Goal: Information Seeking & Learning: Learn about a topic

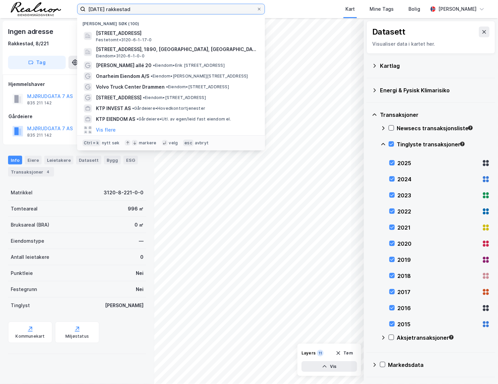
click at [135, 9] on input "[DATE] rakkestad" at bounding box center [171, 9] width 171 height 10
drag, startPoint x: 135, startPoint y: 9, endPoint x: 65, endPoint y: 8, distance: 69.1
click at [67, 10] on div "[DATE] [PERSON_NAME] søk (100) Ulveveien 28, 1890, [GEOGRAPHIC_DATA], RAKKESTAD…" at bounding box center [249, 9] width 498 height 18
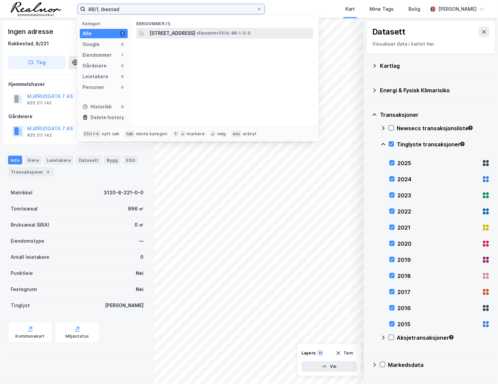
type input "88/1, ibestad"
click at [195, 35] on span "[STREET_ADDRESS]" at bounding box center [173, 33] width 46 height 8
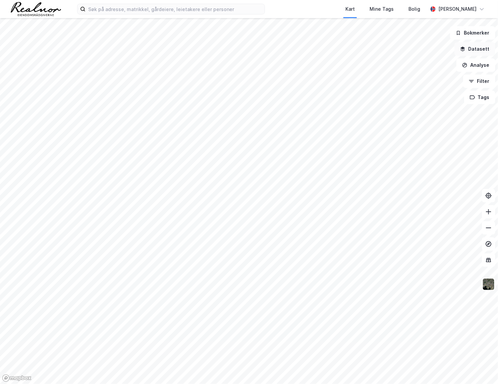
click at [481, 47] on button "Datasett" at bounding box center [475, 48] width 41 height 13
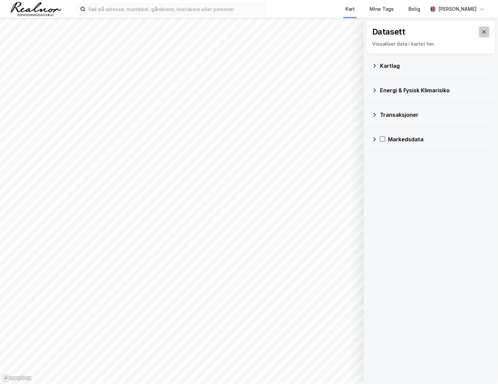
click at [482, 32] on icon at bounding box center [484, 31] width 5 height 5
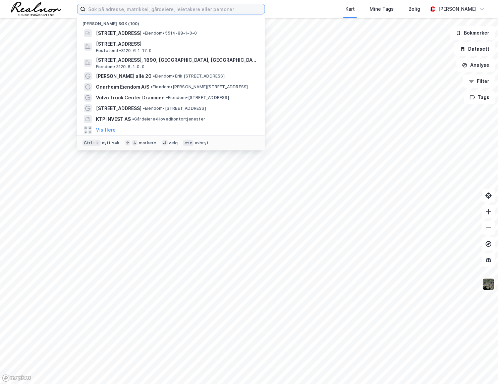
click at [154, 11] on input at bounding box center [175, 9] width 179 height 10
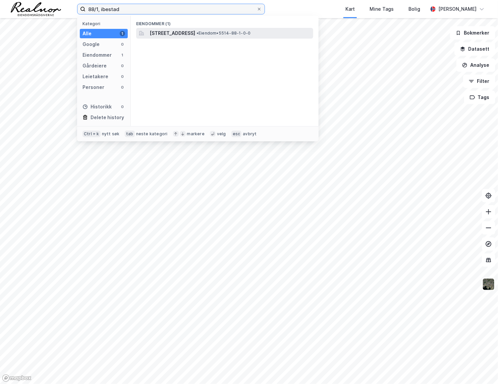
type input "88/1, ibestad"
click at [195, 33] on span "[STREET_ADDRESS]" at bounding box center [173, 33] width 46 height 8
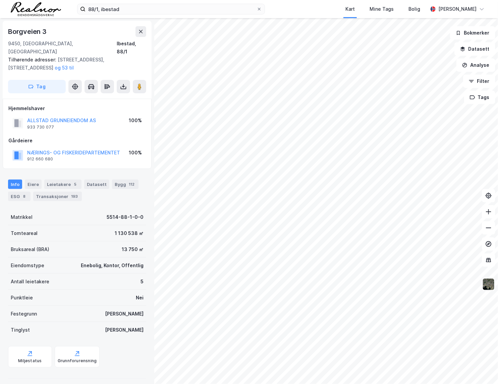
click at [490, 282] on img at bounding box center [489, 284] width 13 height 13
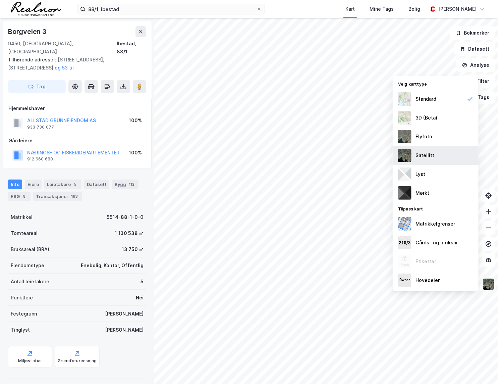
click at [439, 150] on div "Satellitt" at bounding box center [436, 155] width 86 height 19
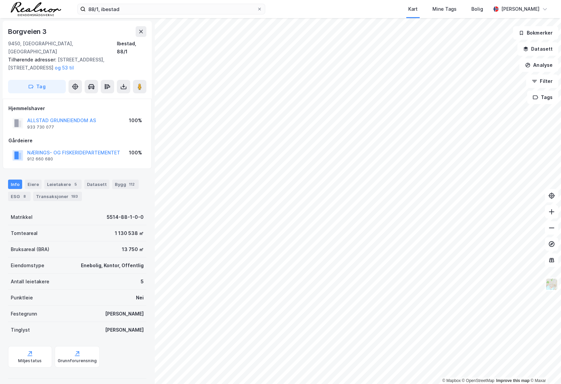
click at [359, 9] on div "Kart Mine Tags Bolig" at bounding box center [393, 9] width 193 height 18
click at [290, 10] on div "88/1, ibestad Kart Mine Tags Bolig [PERSON_NAME]" at bounding box center [280, 9] width 561 height 18
click at [498, 48] on button "Datasett" at bounding box center [537, 48] width 41 height 13
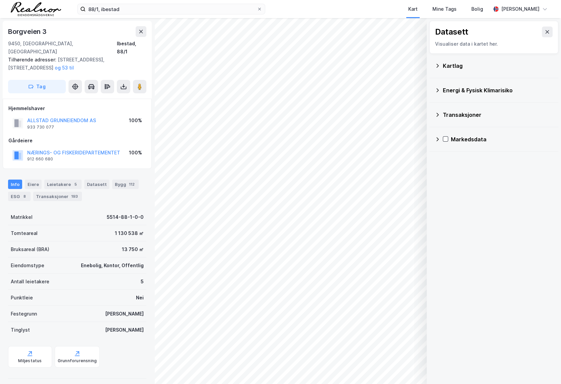
click at [490, 66] on div "Kartlag" at bounding box center [498, 66] width 110 height 8
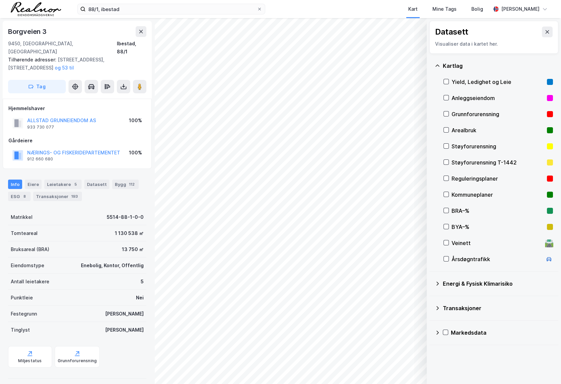
click at [470, 176] on div "Reguleringsplaner" at bounding box center [497, 179] width 93 height 8
click at [445, 195] on icon at bounding box center [446, 194] width 4 height 2
drag, startPoint x: 128, startPoint y: 340, endPoint x: 119, endPoint y: 342, distance: 9.0
click at [127, 346] on div "Miljøstatus Grunnforurensning" at bounding box center [77, 356] width 138 height 21
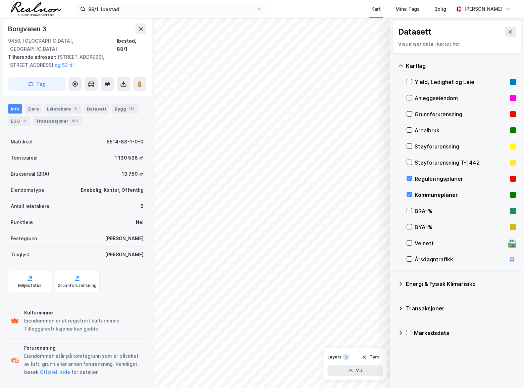
scroll to position [72, 0]
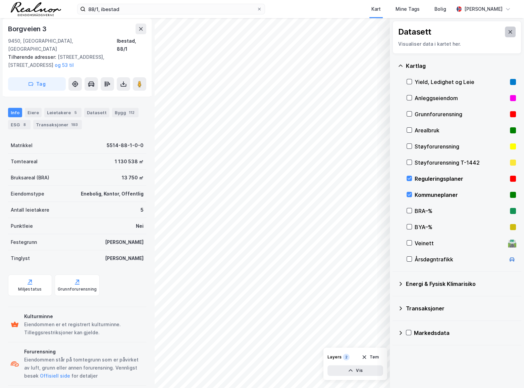
click at [498, 30] on button at bounding box center [510, 32] width 11 height 11
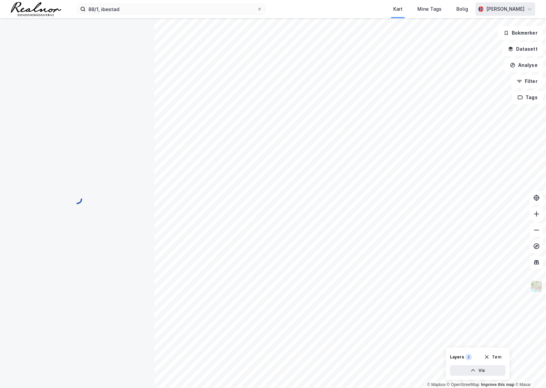
scroll to position [72, 0]
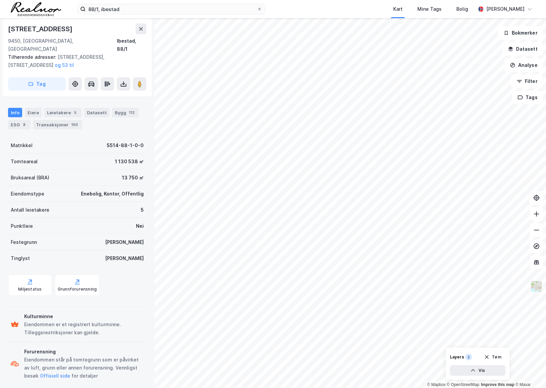
click at [10, 382] on div "Bygdaveien 155 9450, Hamnvik, Troms Ibestad, 88/1 Tilhørende adresser: Bygdavei…" at bounding box center [77, 202] width 154 height 369
